Goal: Find contact information: Find contact information

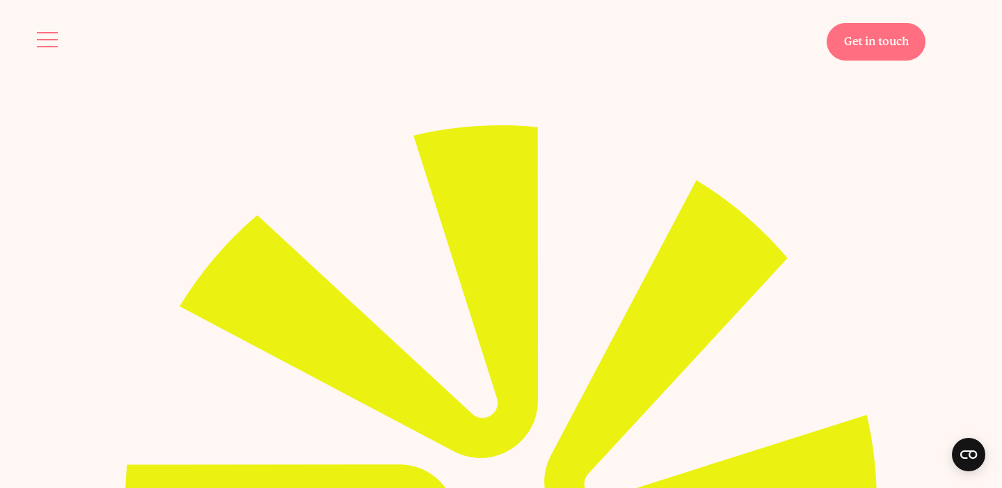
click at [43, 39] on span "Site navigation" at bounding box center [47, 39] width 21 height 1
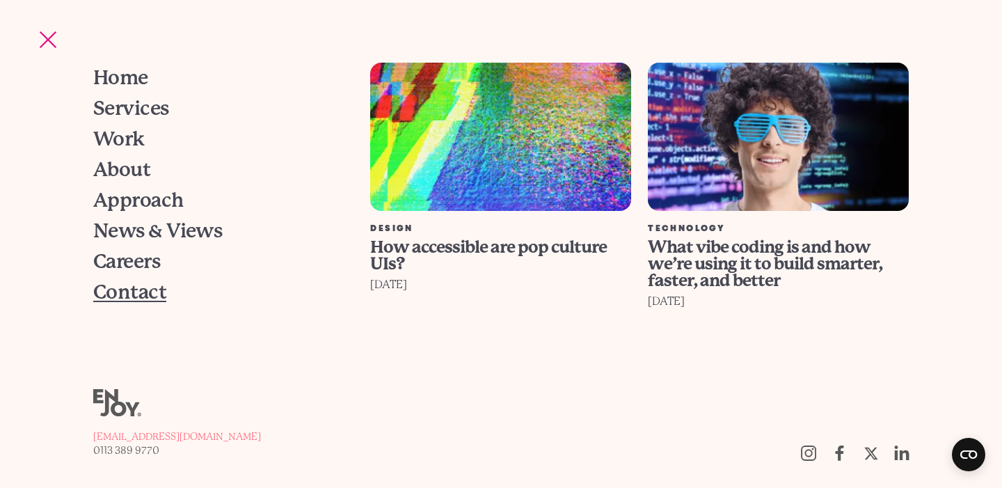
click at [115, 300] on span "Contact" at bounding box center [129, 291] width 73 height 19
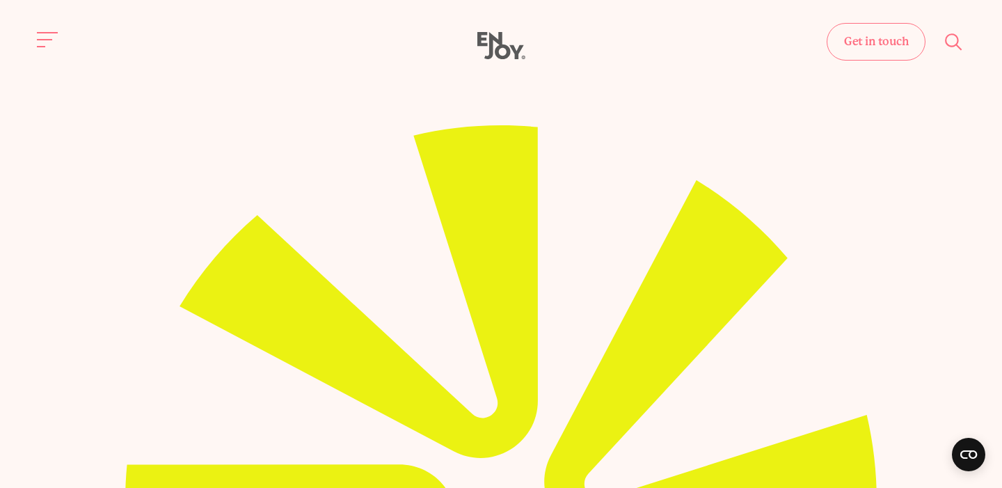
click at [488, 42] on icon "Enjoy Digital" at bounding box center [501, 46] width 48 height 28
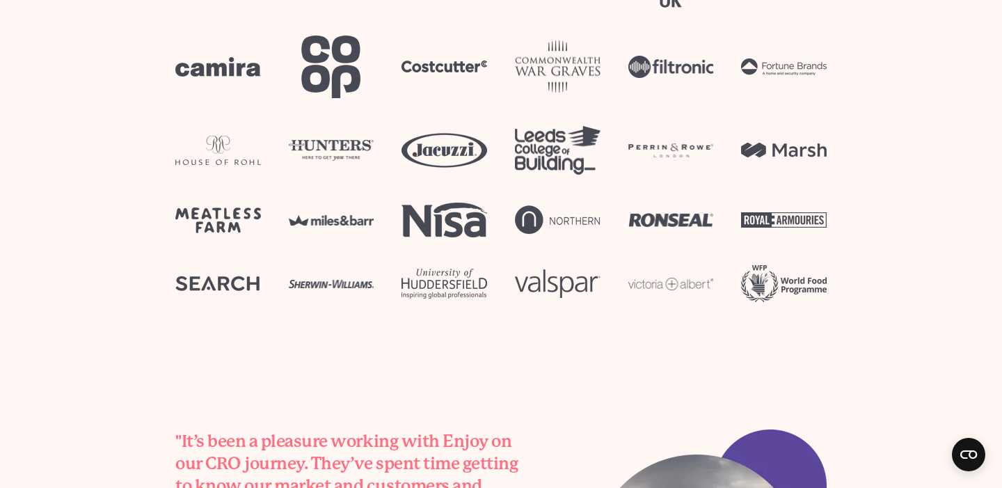
scroll to position [4599, 0]
